Goal: Task Accomplishment & Management: Manage account settings

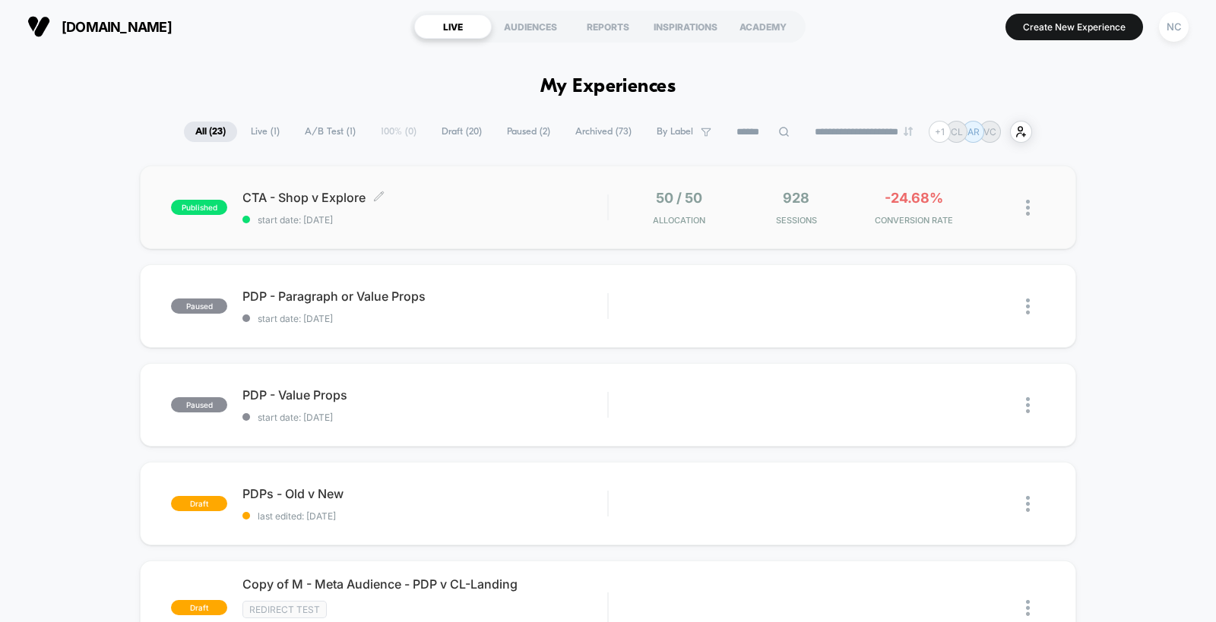
click at [457, 204] on span "CTA - Shop v Explore Click to edit experience details" at bounding box center [424, 197] width 365 height 15
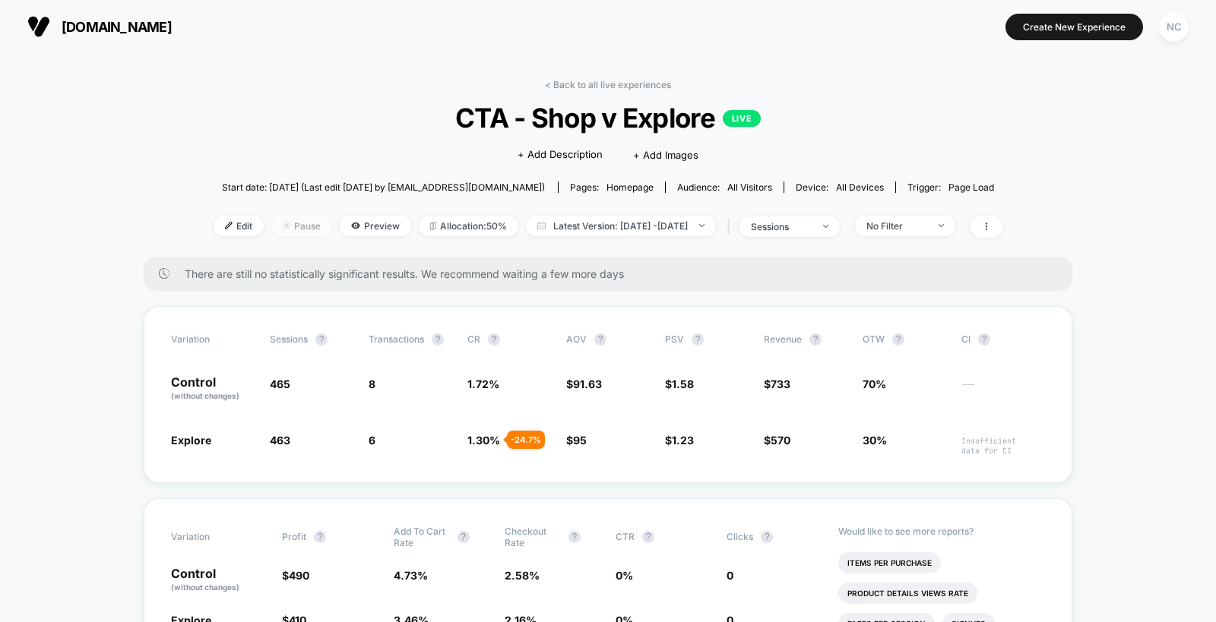
click at [283, 226] on img at bounding box center [287, 226] width 8 height 8
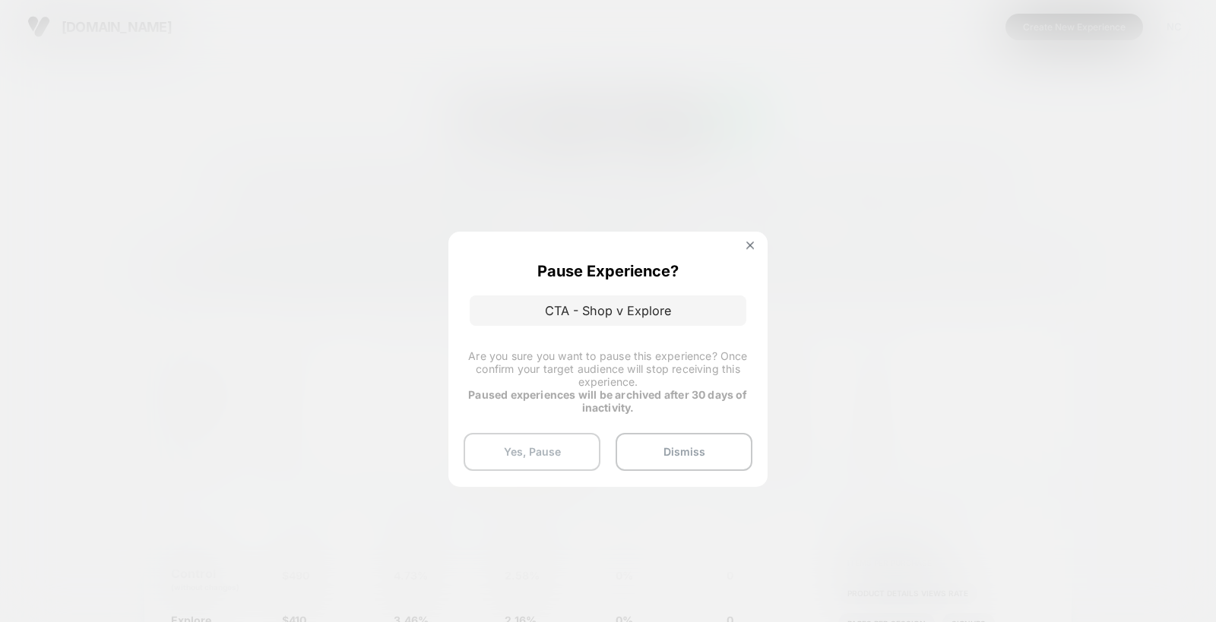
click at [570, 447] on button "Yes, Pause" at bounding box center [532, 452] width 137 height 38
